Goal: Information Seeking & Learning: Learn about a topic

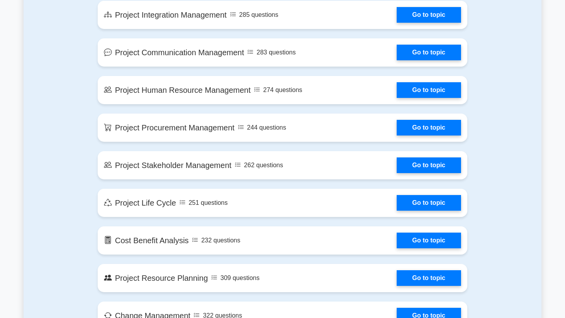
scroll to position [304, 0]
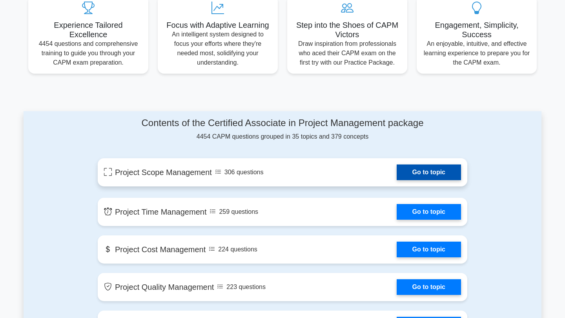
click at [418, 180] on link "Go to topic" at bounding box center [428, 173] width 64 height 16
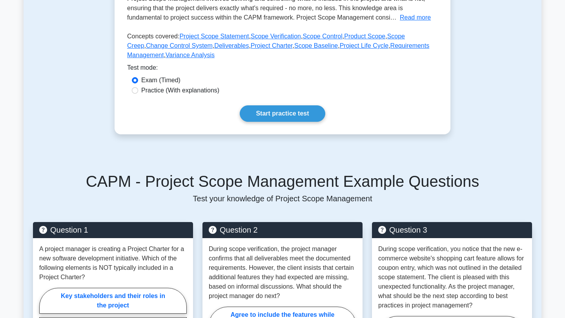
scroll to position [204, 0]
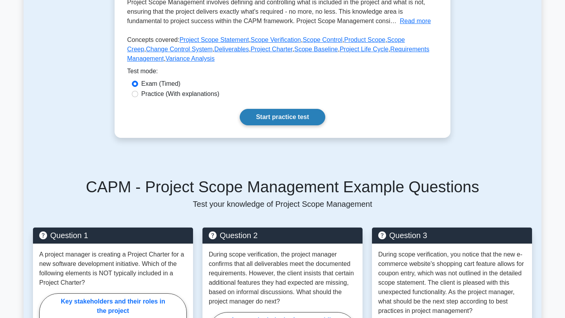
click at [298, 112] on link "Start practice test" at bounding box center [282, 117] width 85 height 16
